Goal: Information Seeking & Learning: Learn about a topic

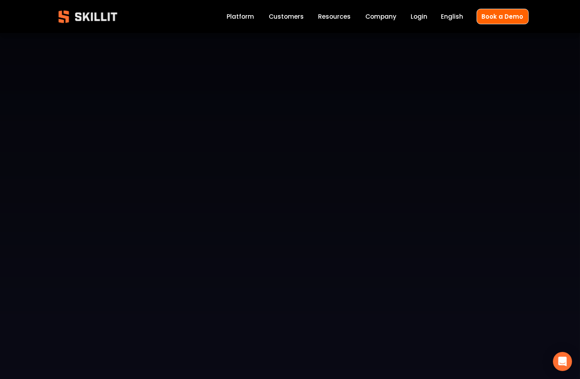
scroll to position [1740, 0]
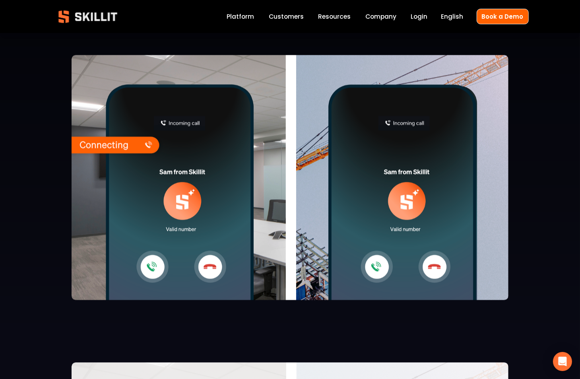
click at [0, 0] on link "Labor Insights" at bounding box center [0, 0] width 0 height 0
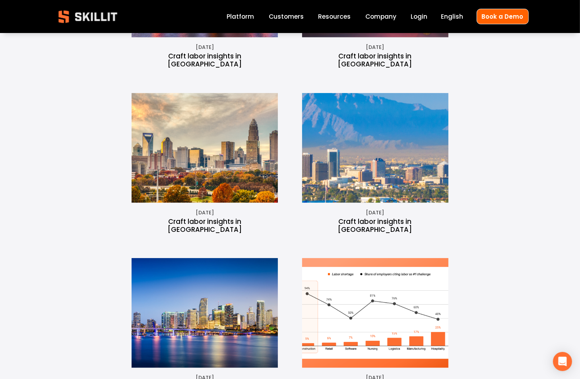
scroll to position [462, 0]
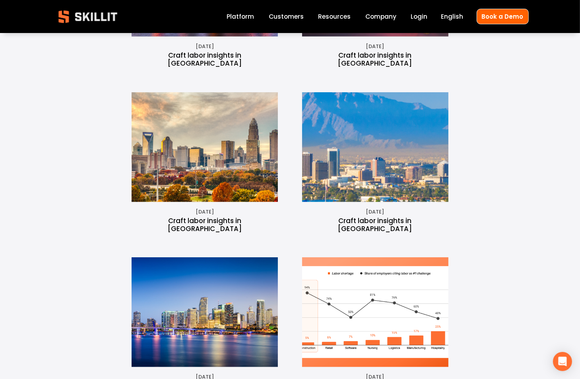
click at [222, 140] on img at bounding box center [204, 147] width 195 height 110
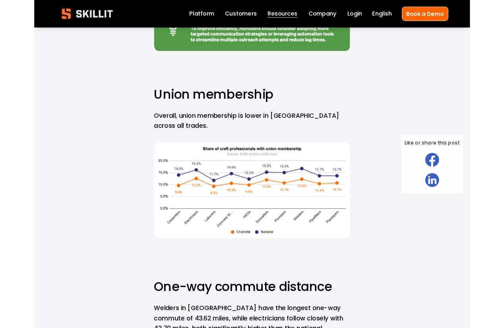
scroll to position [4547, 0]
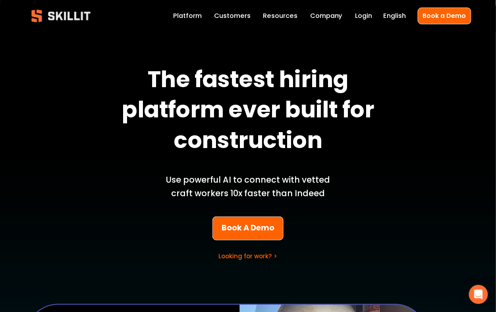
click at [237, 17] on link "Customers" at bounding box center [232, 15] width 37 height 11
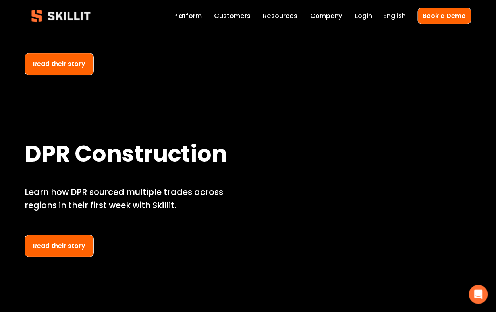
scroll to position [649, 0]
